Goal: Task Accomplishment & Management: Manage account settings

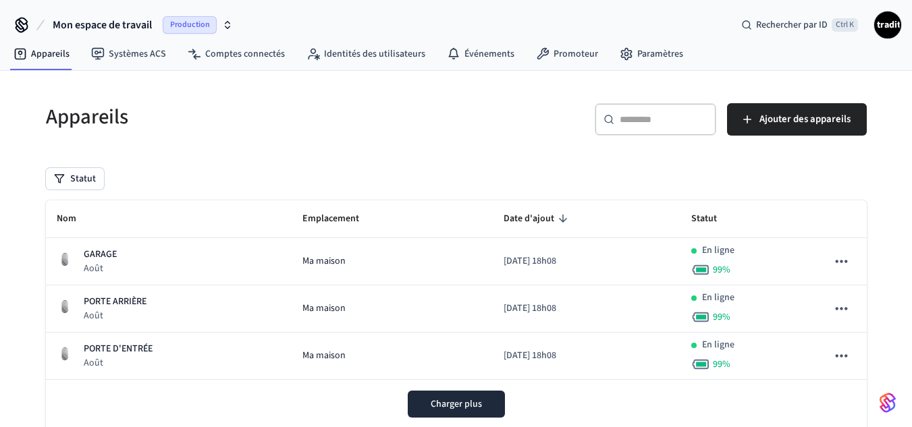
click at [226, 25] on icon "button" at bounding box center [227, 25] width 11 height 11
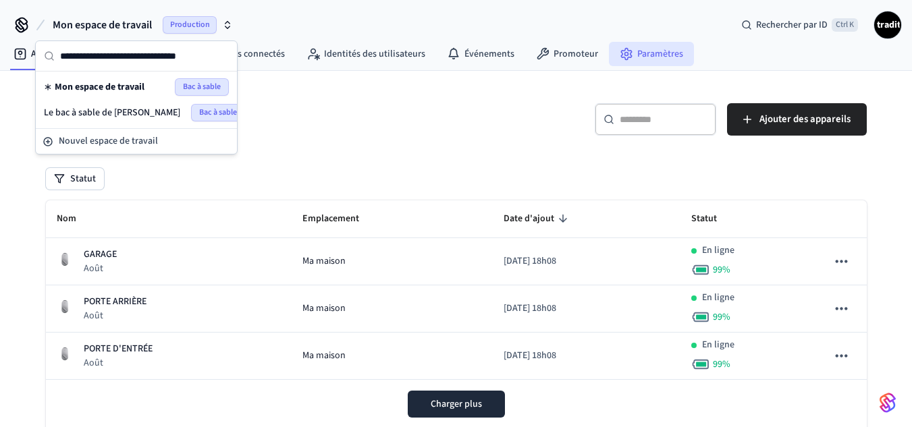
drag, startPoint x: 195, startPoint y: 87, endPoint x: 646, endPoint y: 51, distance: 452.4
click at [646, 51] on font "Paramètres" at bounding box center [660, 53] width 46 height 13
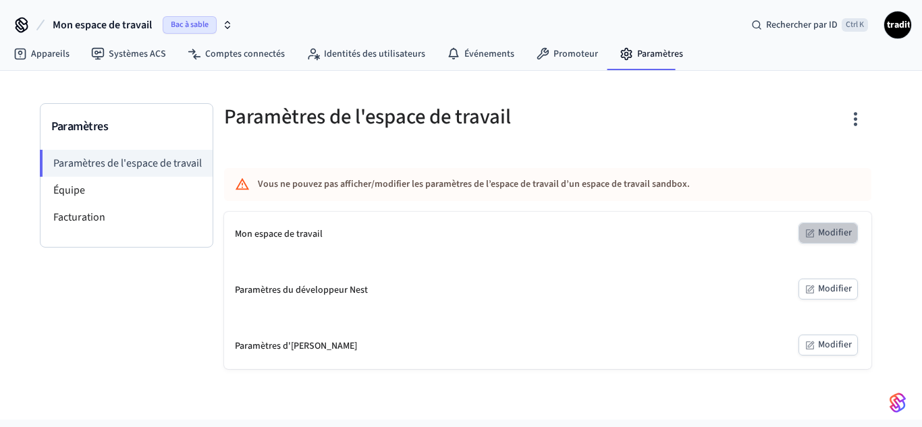
click at [828, 232] on font "Modifier" at bounding box center [835, 232] width 34 height 13
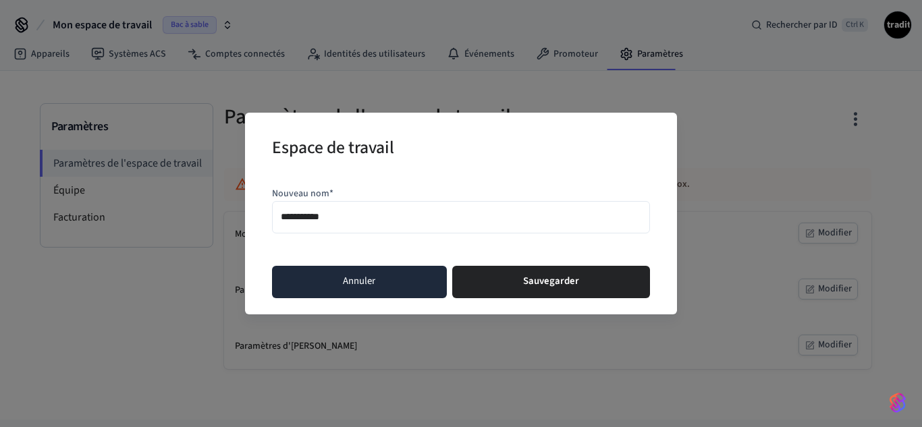
click at [389, 287] on button "Annuler" at bounding box center [359, 282] width 175 height 32
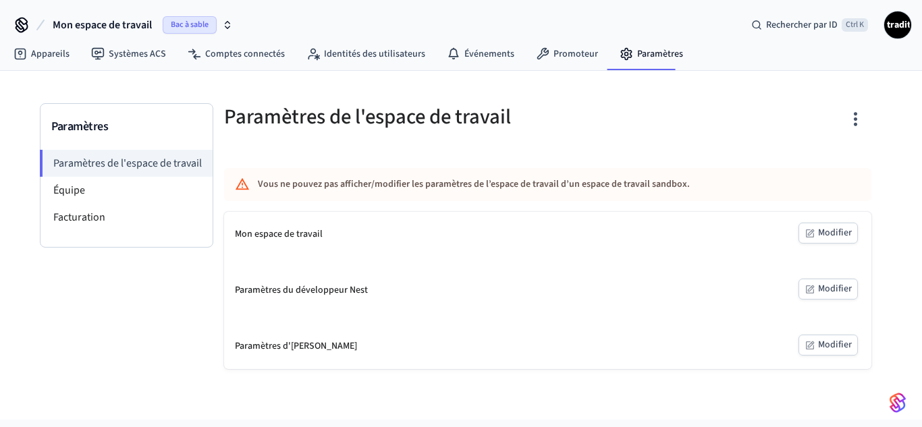
click at [227, 26] on icon "button" at bounding box center [227, 25] width 11 height 11
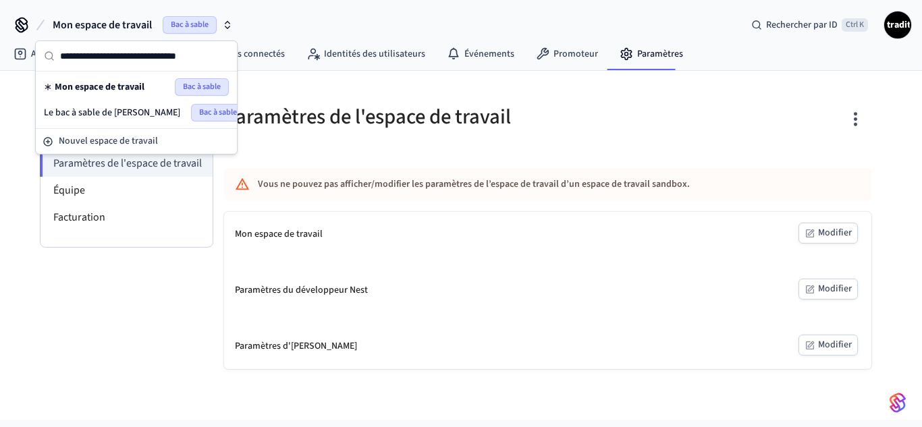
click at [117, 111] on font "Le bac à sable de Tracy" at bounding box center [112, 112] width 136 height 13
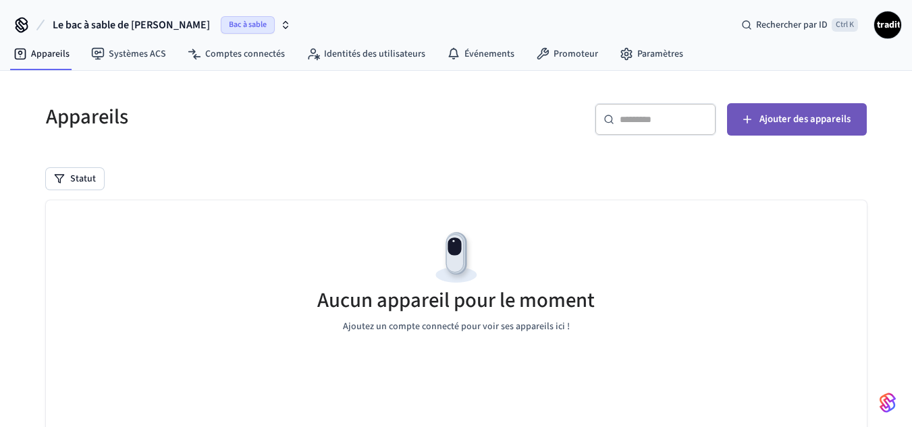
click at [785, 116] on font "Ajouter des appareils" at bounding box center [804, 119] width 91 height 14
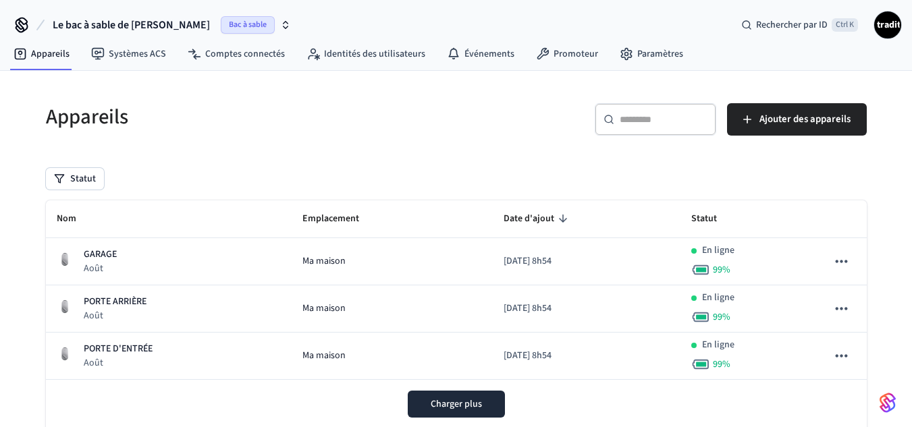
click at [229, 24] on font "Bac à sable" at bounding box center [248, 24] width 38 height 11
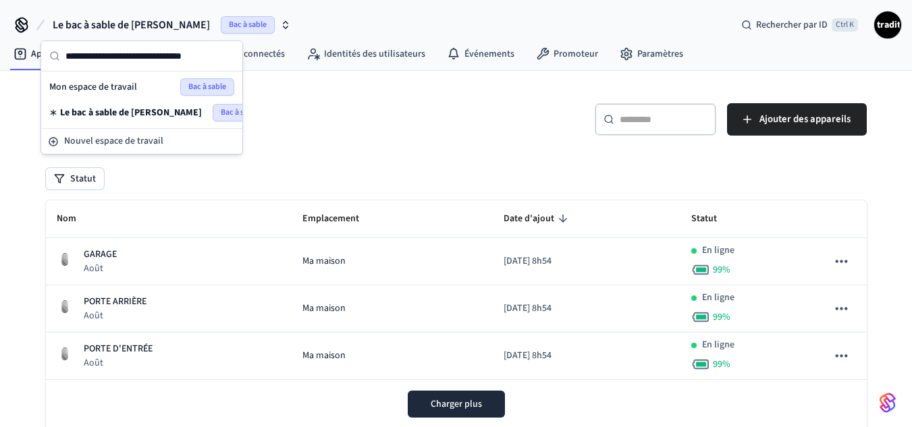
click at [207, 88] on font "Bac à sable" at bounding box center [207, 86] width 38 height 11
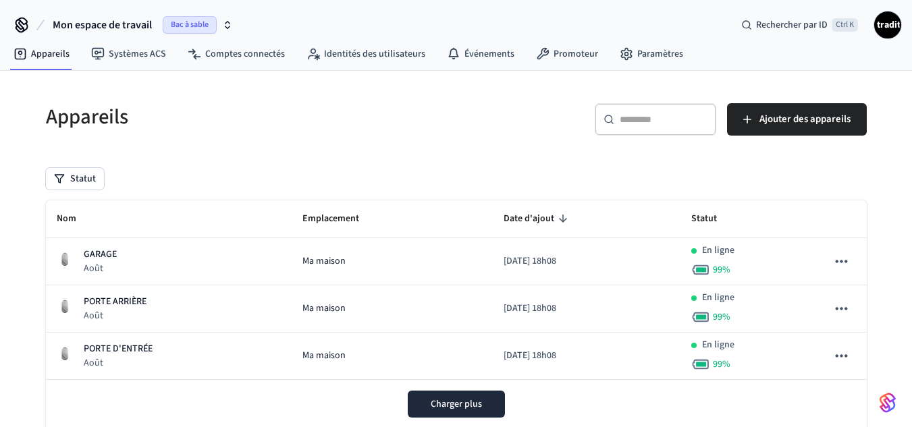
click at [205, 27] on font "Bac à sable" at bounding box center [190, 24] width 38 height 11
click at [620, 56] on icon at bounding box center [626, 53] width 13 height 13
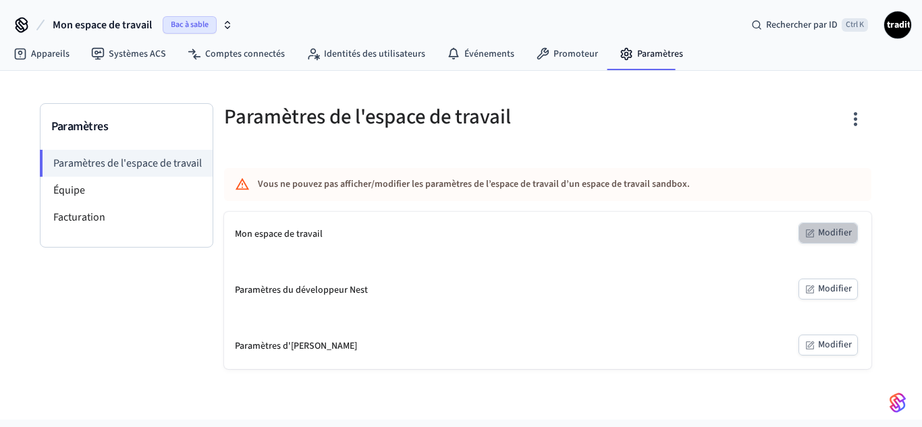
click at [836, 224] on button "Modifier" at bounding box center [827, 233] width 59 height 21
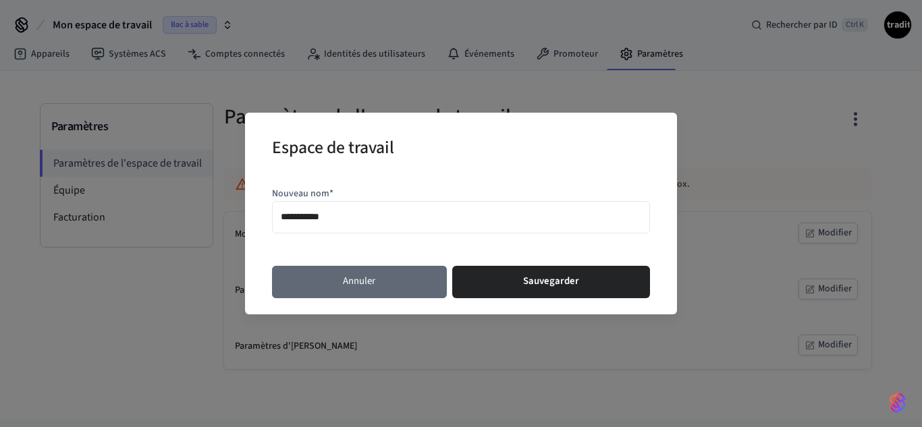
click at [410, 275] on button "Annuler" at bounding box center [359, 282] width 175 height 32
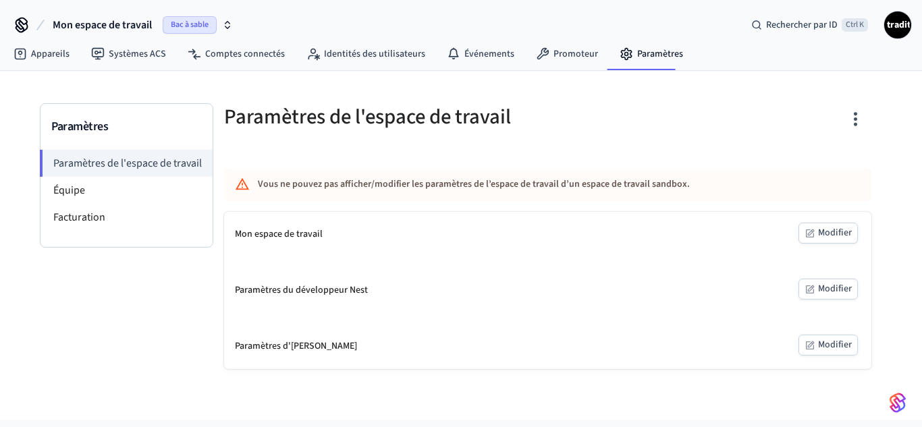
click at [232, 25] on icon "button" at bounding box center [227, 25] width 11 height 11
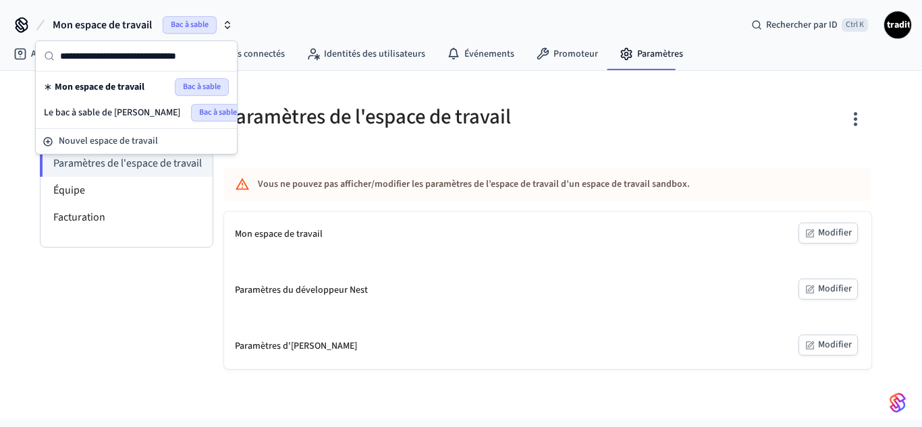
click at [225, 17] on div "Bac à sable" at bounding box center [198, 25] width 70 height 18
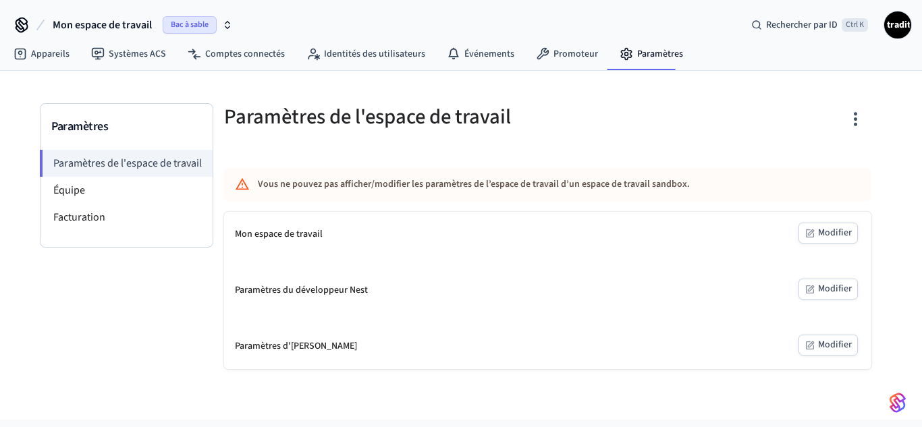
drag, startPoint x: 115, startPoint y: 22, endPoint x: 628, endPoint y: 290, distance: 578.5
click at [628, 290] on div "Paramètres du développeur Nest Modifier" at bounding box center [547, 290] width 647 height 45
click at [855, 105] on button "button" at bounding box center [856, 119] width 32 height 54
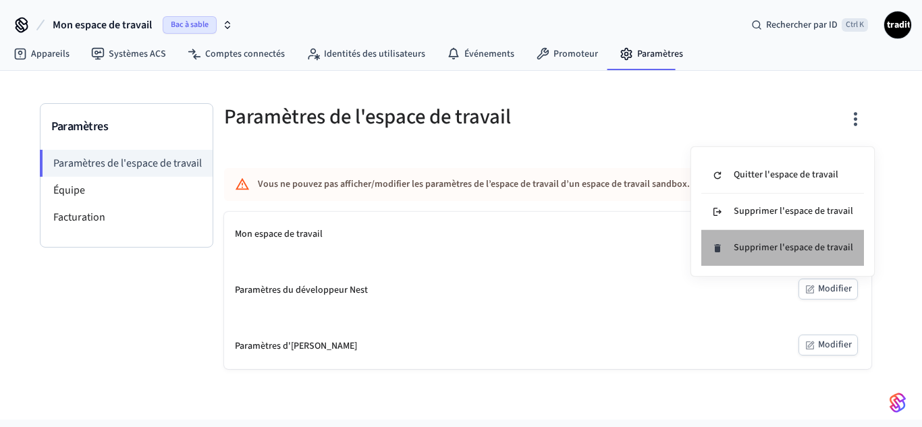
click at [798, 245] on font "Supprimer l'espace de travail" at bounding box center [793, 247] width 119 height 13
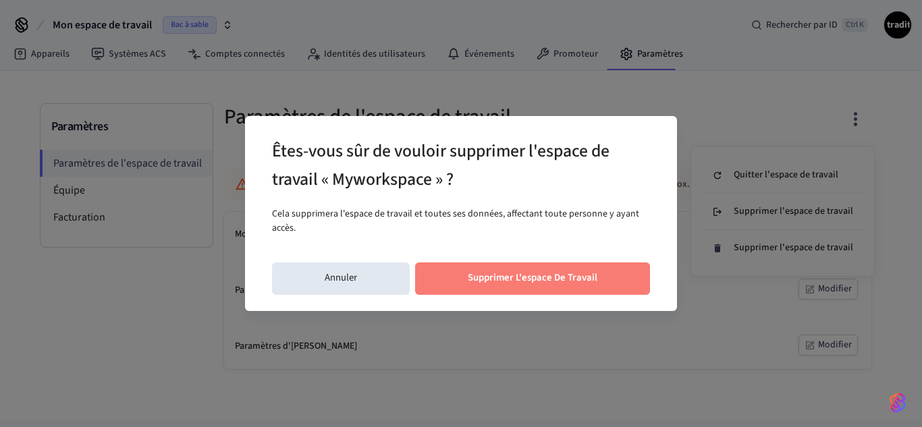
click at [616, 268] on button "Supprimer l'espace de travail" at bounding box center [532, 279] width 235 height 32
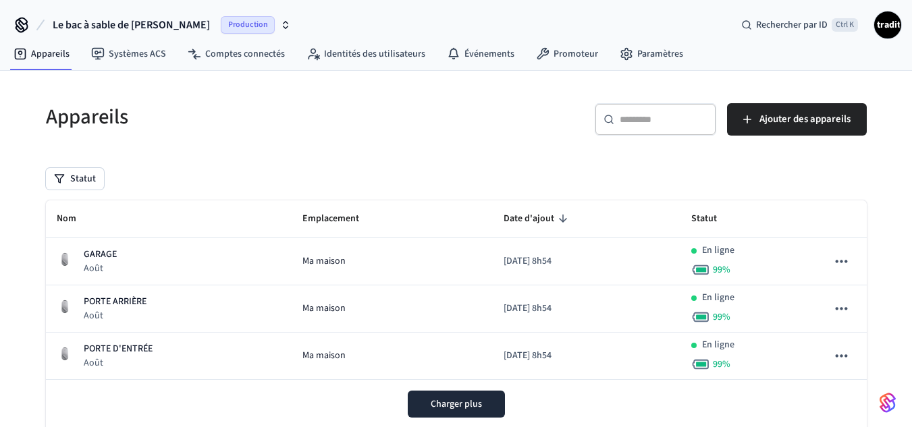
click at [228, 26] on font "Production" at bounding box center [248, 24] width 40 height 11
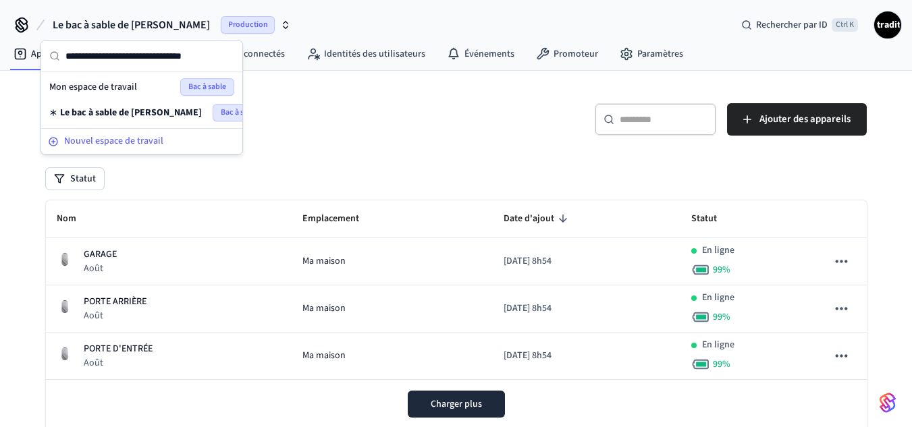
click at [118, 144] on font "Nouvel espace de travail" at bounding box center [113, 140] width 99 height 13
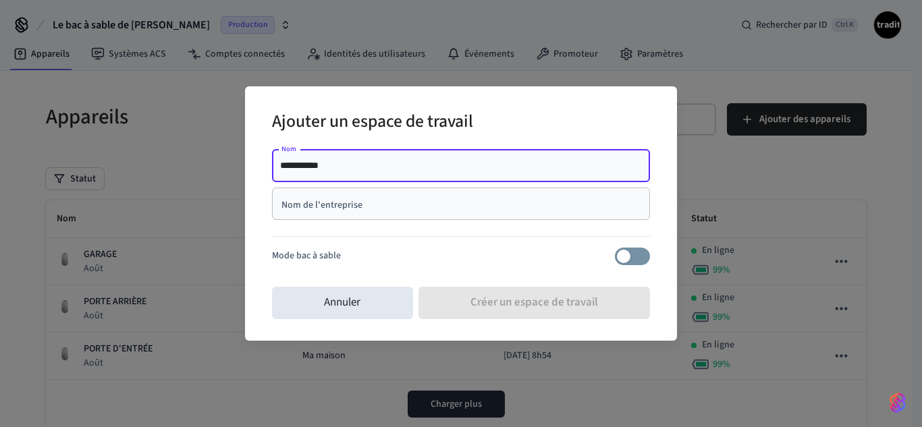
type input "**********"
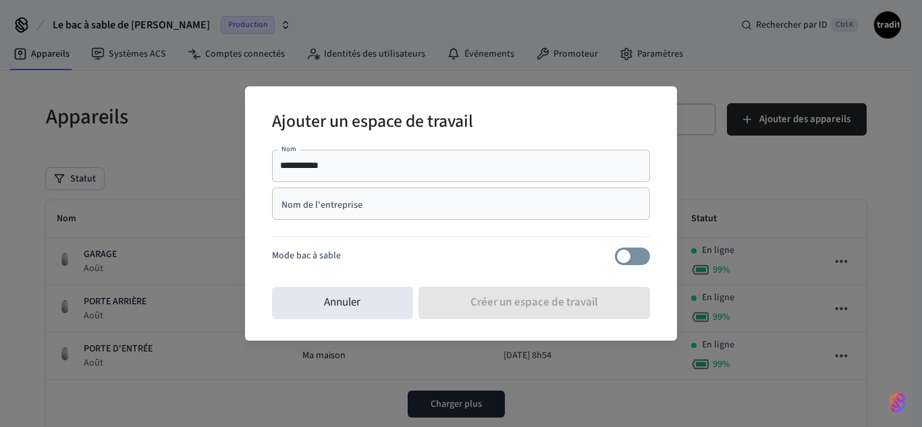
click at [482, 214] on div "Nom de l'entreprise" at bounding box center [461, 204] width 378 height 32
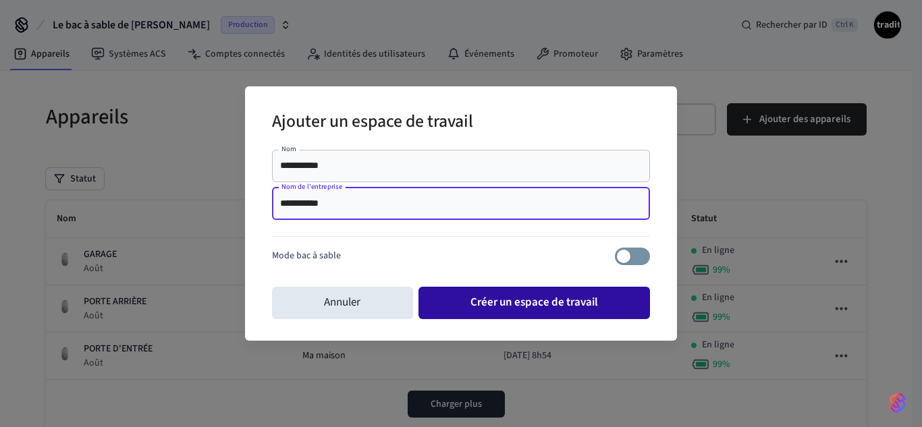
type input "**********"
click at [560, 299] on font "Créer un espace de travail" at bounding box center [534, 302] width 128 height 16
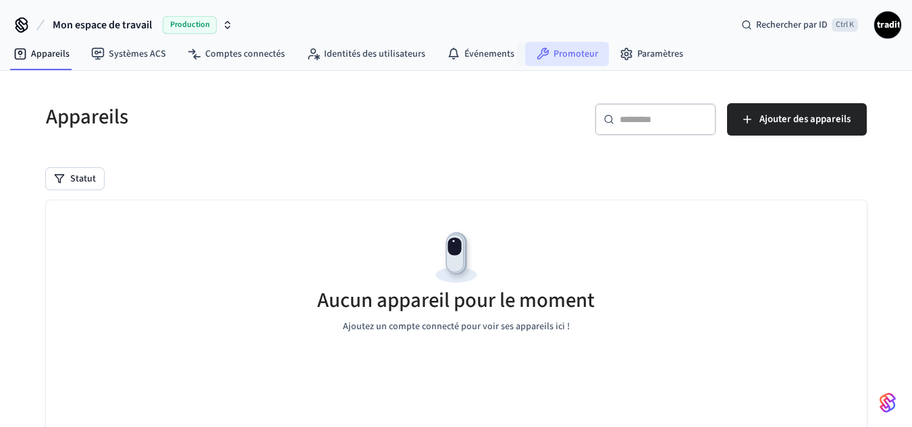
click at [575, 54] on font "Promoteur" at bounding box center [575, 53] width 45 height 13
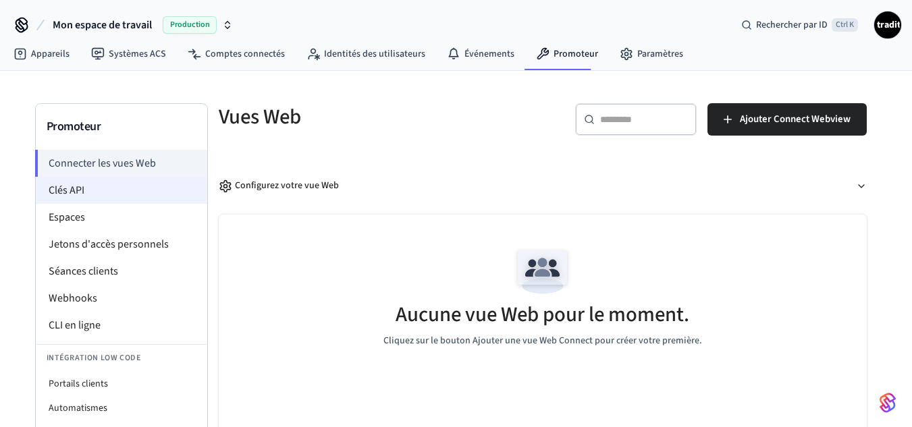
click at [111, 196] on li "Clés API" at bounding box center [121, 190] width 171 height 27
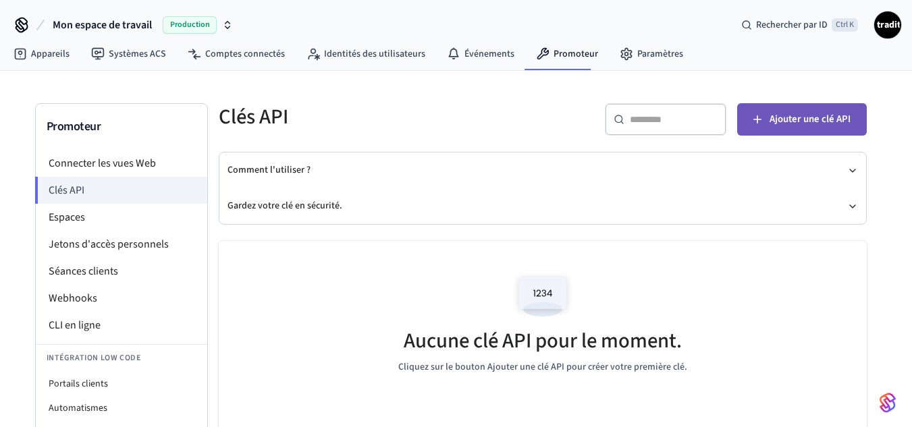
click at [815, 113] on font "Ajouter une clé API" at bounding box center [809, 119] width 81 height 14
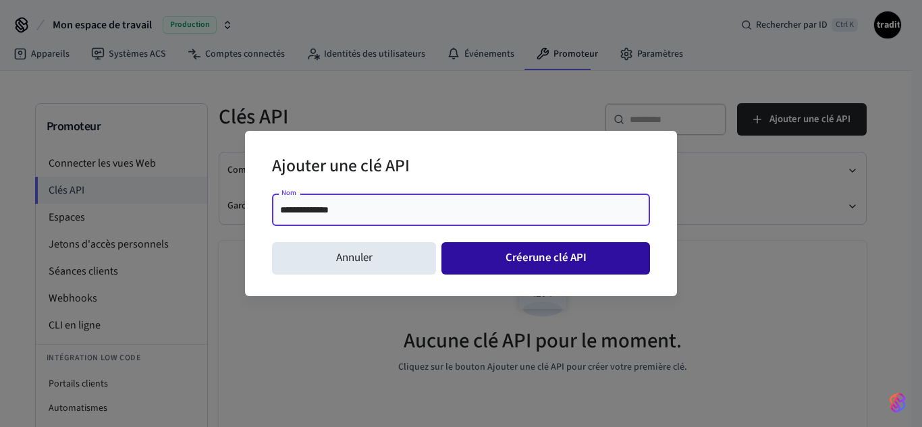
type input "**********"
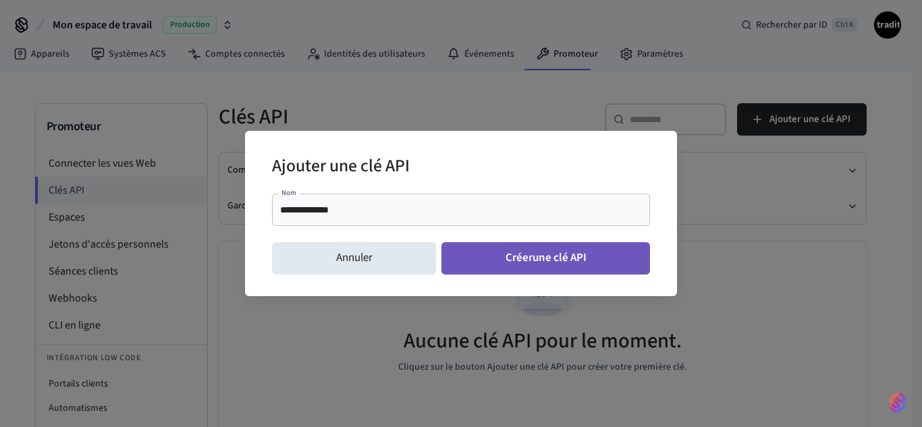
click at [521, 249] on font "Créer" at bounding box center [519, 258] width 27 height 20
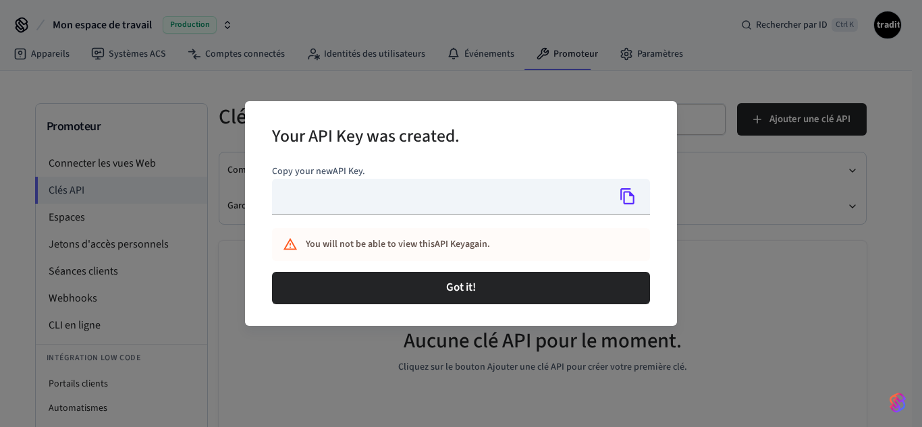
type input "**********"
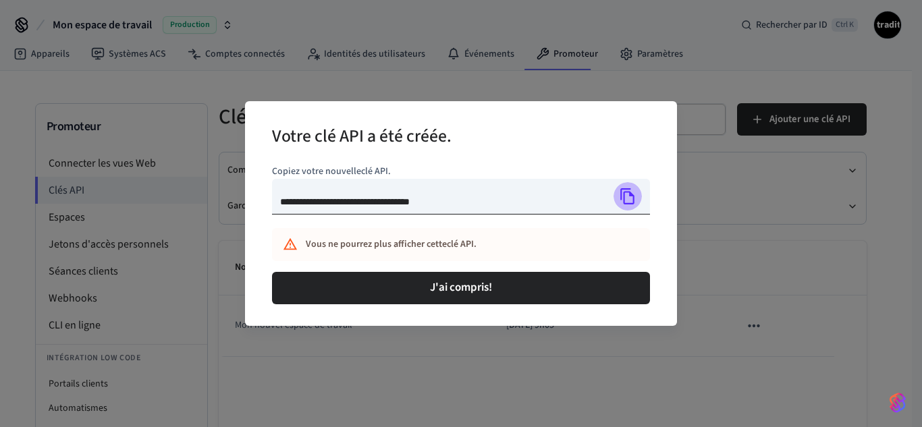
click at [626, 198] on icon "Copie" at bounding box center [628, 197] width 18 height 18
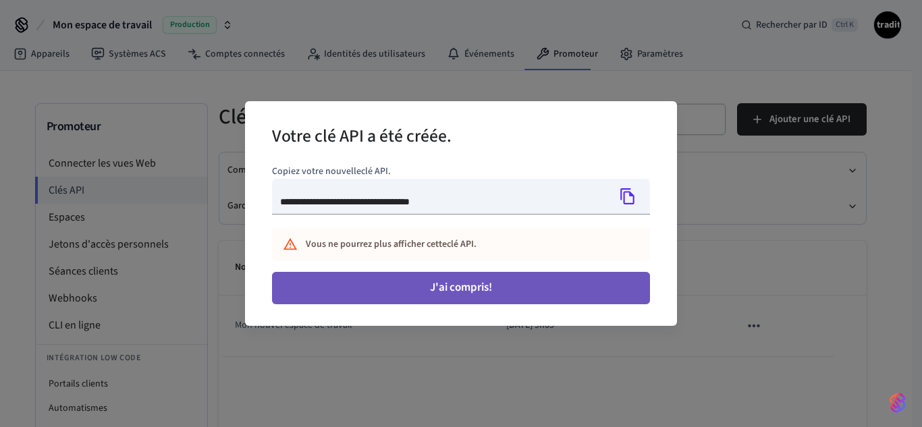
click at [500, 287] on button "J'ai compris!" at bounding box center [461, 288] width 378 height 32
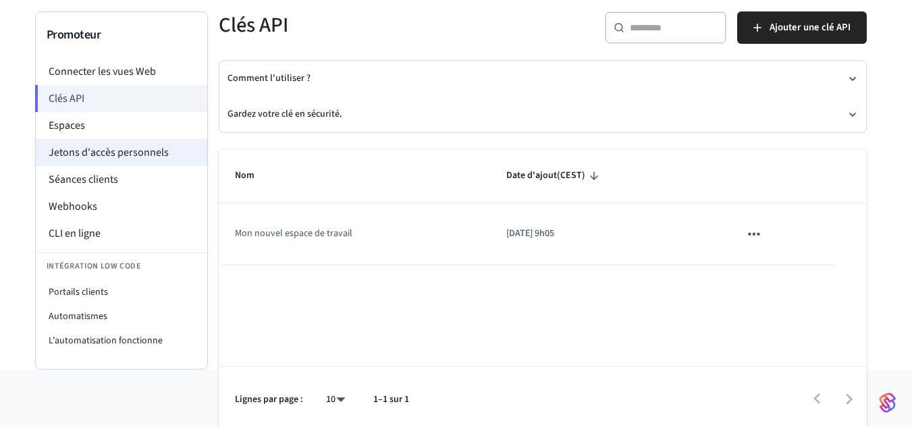
scroll to position [92, 0]
click at [146, 151] on font "Jetons d'accès personnels" at bounding box center [109, 151] width 120 height 15
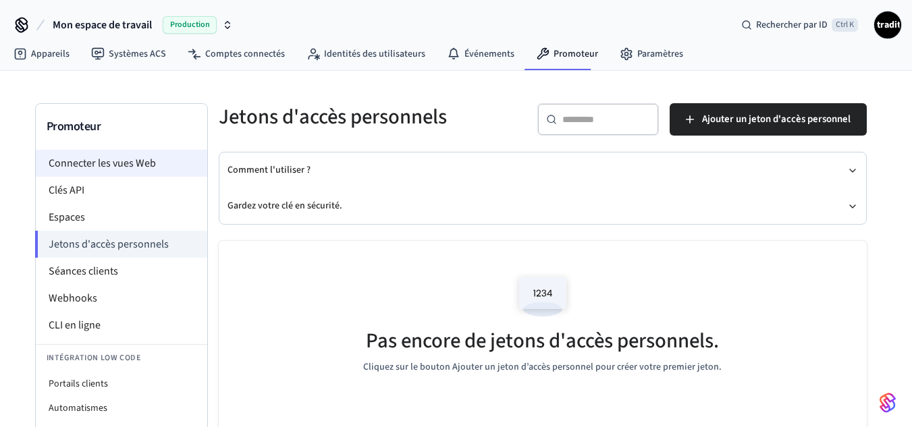
click at [106, 163] on font "Connecter les vues Web" at bounding box center [102, 163] width 107 height 15
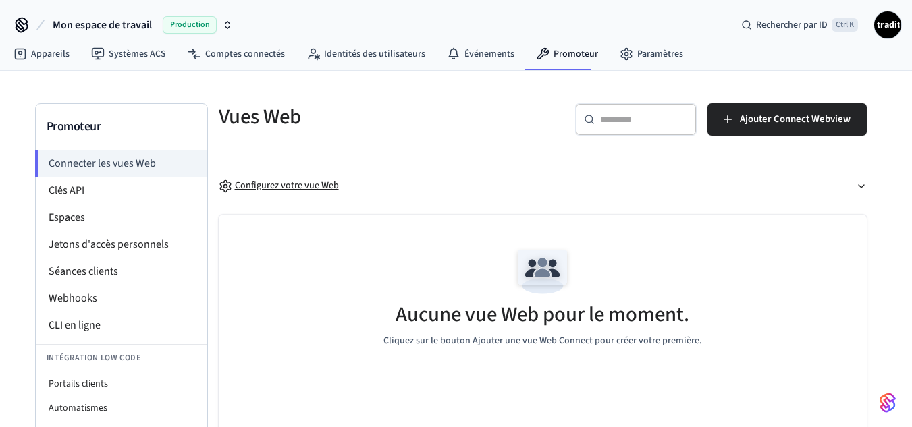
click at [302, 184] on font "Configurez votre vue Web" at bounding box center [287, 185] width 104 height 13
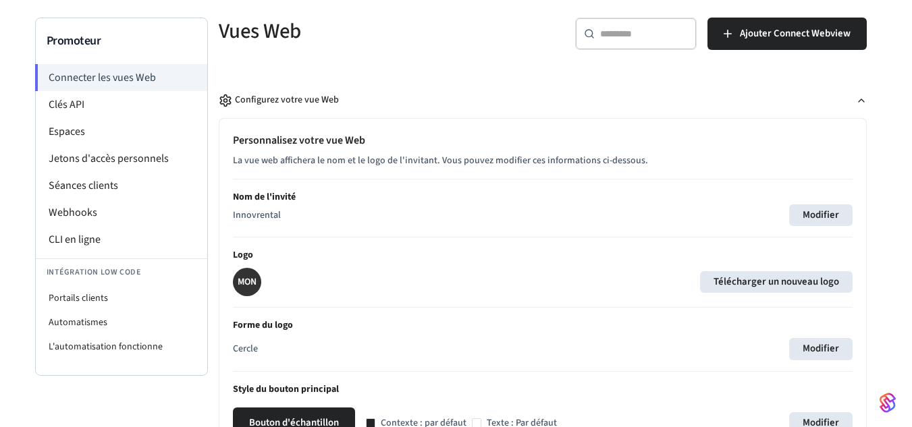
scroll to position [86, 0]
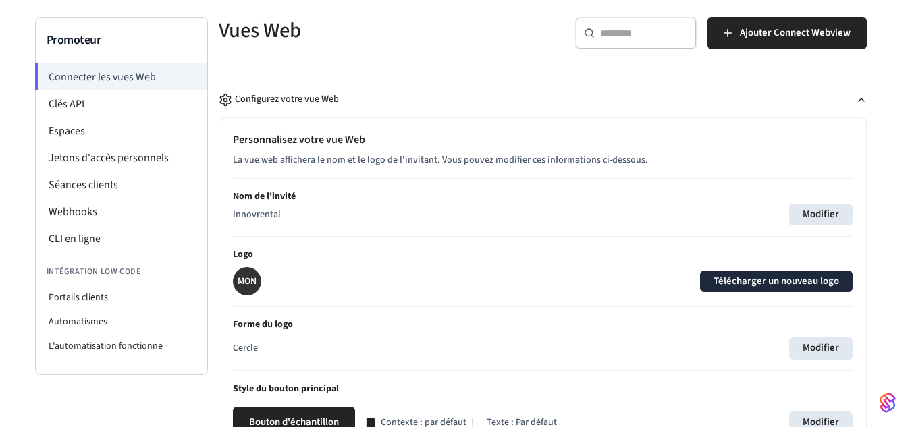
click at [724, 275] on font "Télécharger un nouveau logo" at bounding box center [776, 282] width 126 height 14
click at [0, 0] on input "Télécharger un nouveau logo" at bounding box center [0, 0] width 0 height 0
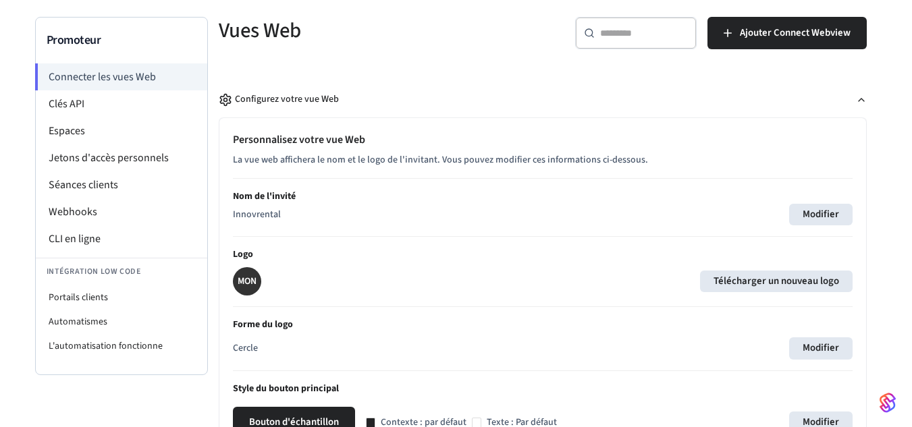
scroll to position [0, 0]
